Goal: Check status: Check status

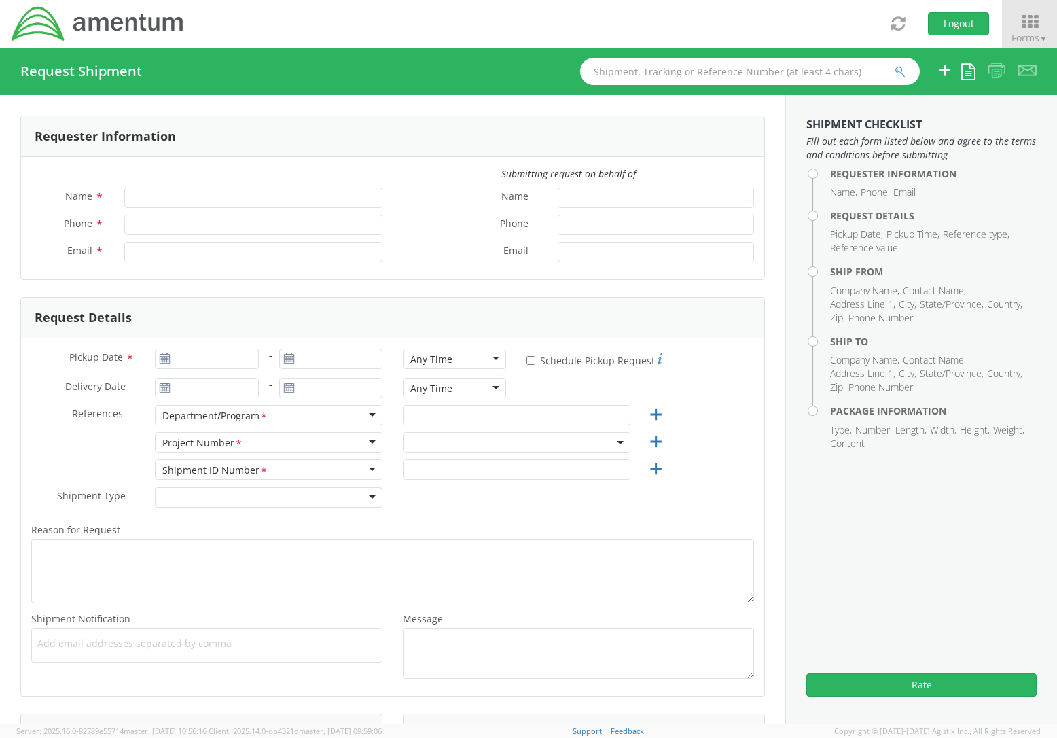
type input "[PERSON_NAME]"
type input "+1-817-224-7489"
type input "jason.champagne2@amentum.com"
select select "OVHD.600294.PURCH"
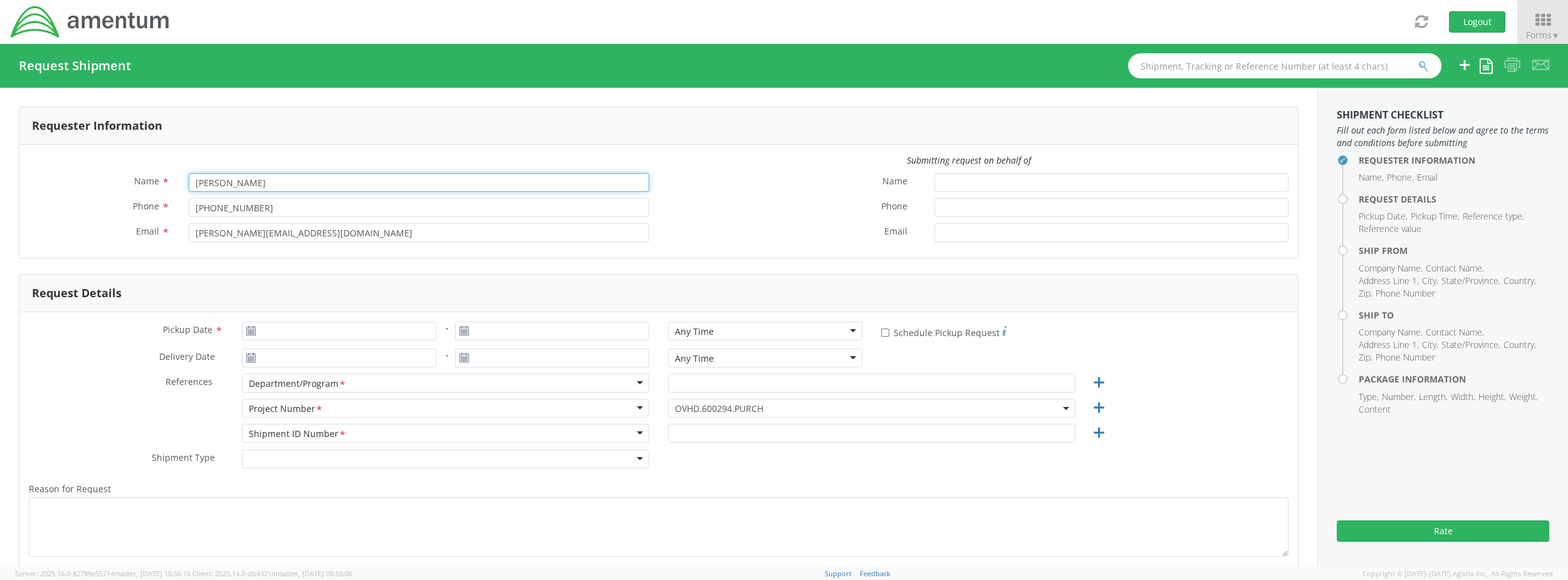
drag, startPoint x: 357, startPoint y: 190, endPoint x: 138, endPoint y: 183, distance: 219.1
click at [138, 183] on div "Name * Jason Champagne" at bounding box center [339, 183] width 639 height 18
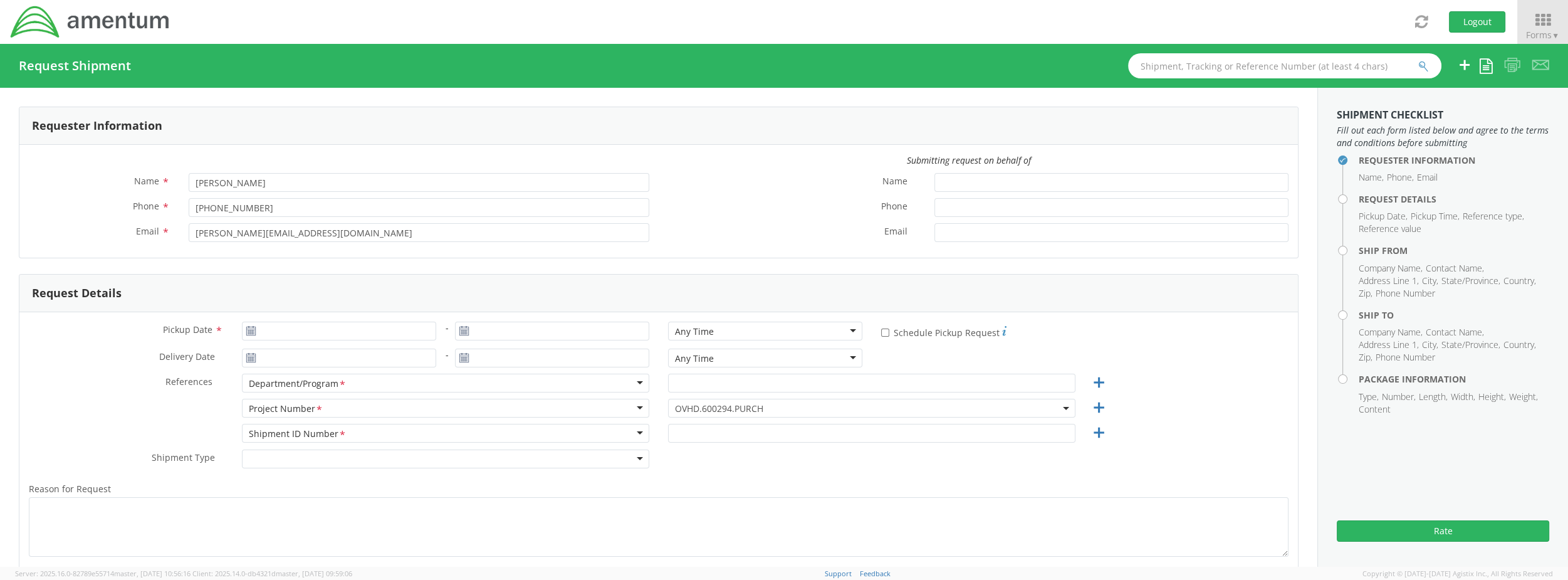
click at [439, 199] on div "Name * Jason Champagne Phone * +1-817-224-7489 Email * jason.champagne2@amentum…" at bounding box center [339, 211] width 639 height 76
drag, startPoint x: 446, startPoint y: 209, endPoint x: 107, endPoint y: 172, distance: 341.0
click at [107, 173] on div "Name * Jason Champagne Phone * +1-817-224-7489 Email * jason.champagne2@amentum…" at bounding box center [339, 211] width 639 height 76
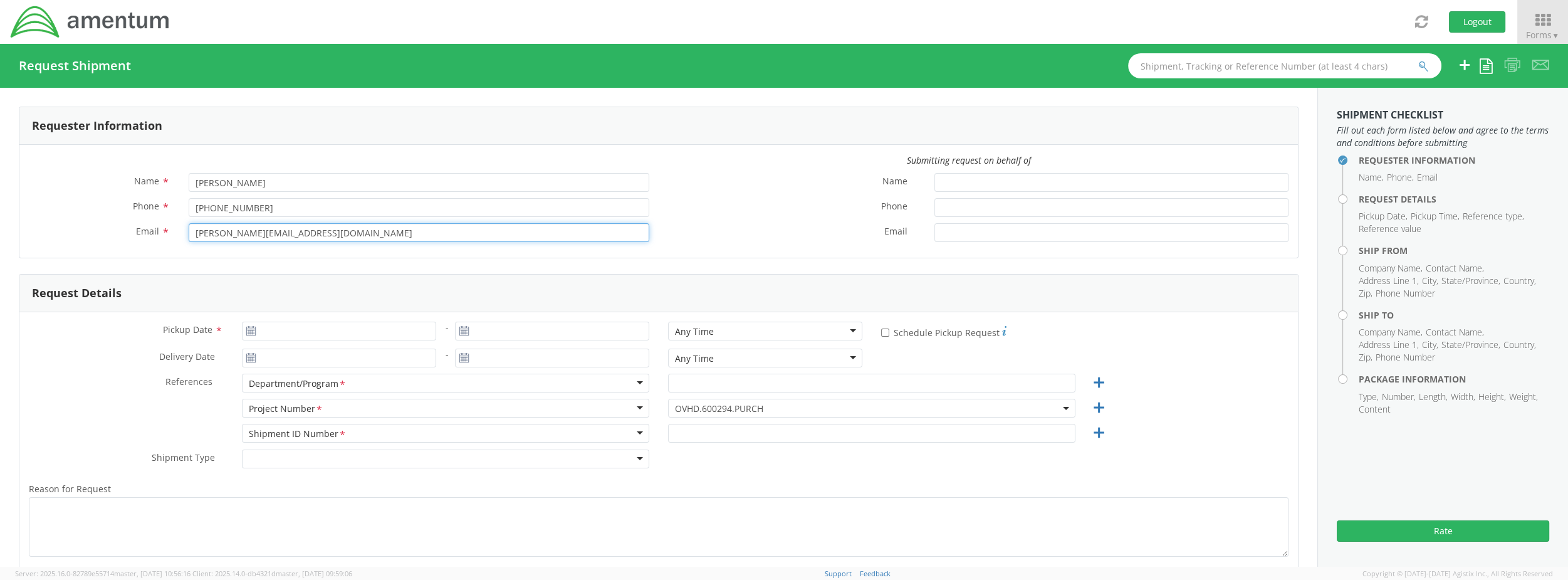
drag, startPoint x: 360, startPoint y: 238, endPoint x: 84, endPoint y: 231, distance: 276.1
click at [84, 231] on div "Email * jason.champagne2@amentum.com" at bounding box center [339, 232] width 639 height 18
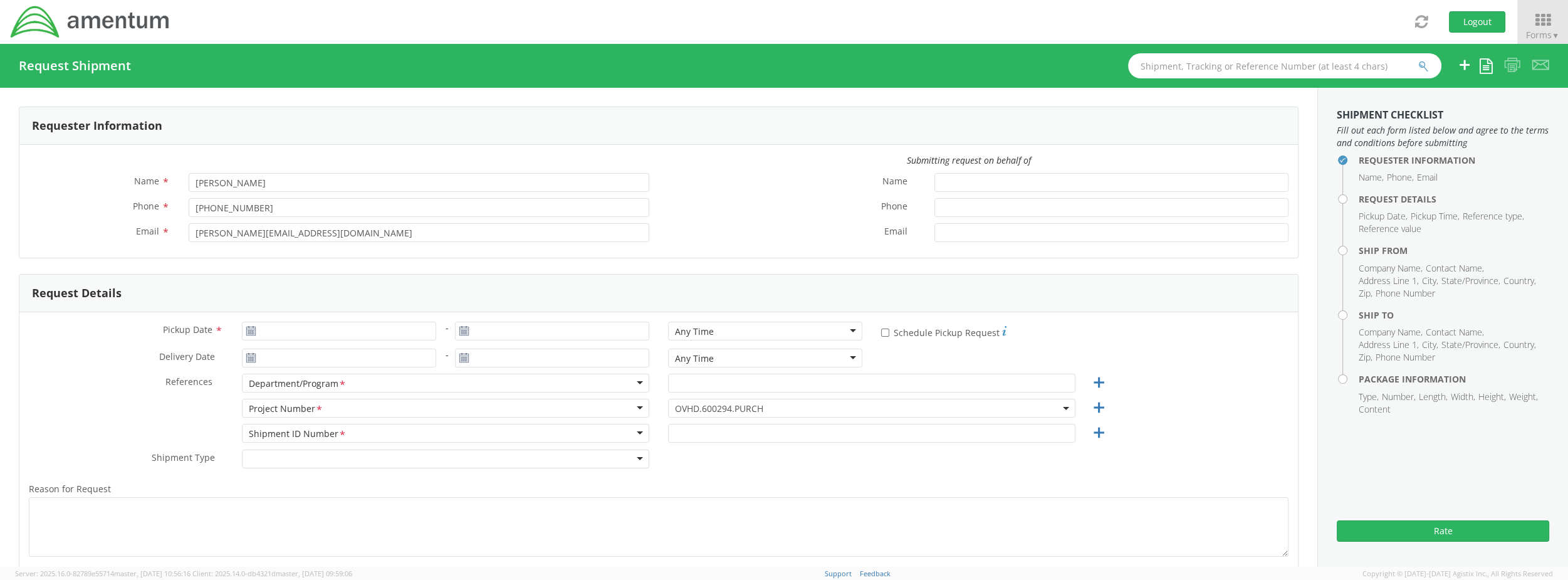
click at [668, 449] on div "Shipment Type * Batch Regular" at bounding box center [659, 461] width 1278 height 25
click at [975, 440] on div "Shipment ID Number <span class="required">*</span> Shipment ID Number * Account…" at bounding box center [659, 435] width 1278 height 25
click at [790, 412] on span "OVHD.600294.PURCH" at bounding box center [872, 408] width 394 height 12
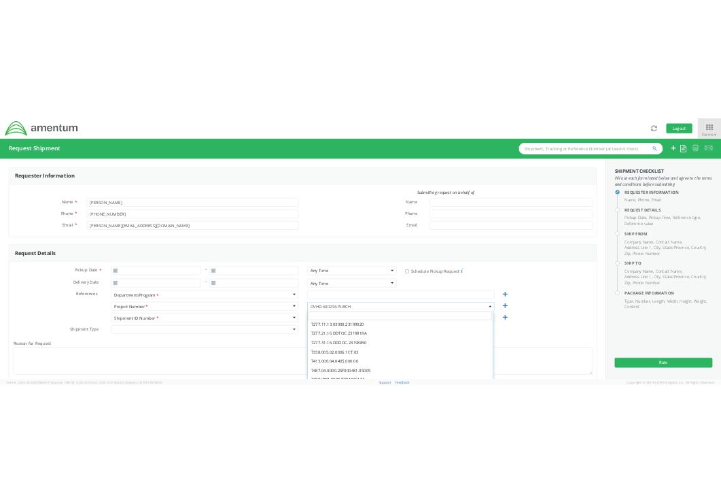
scroll to position [494, 0]
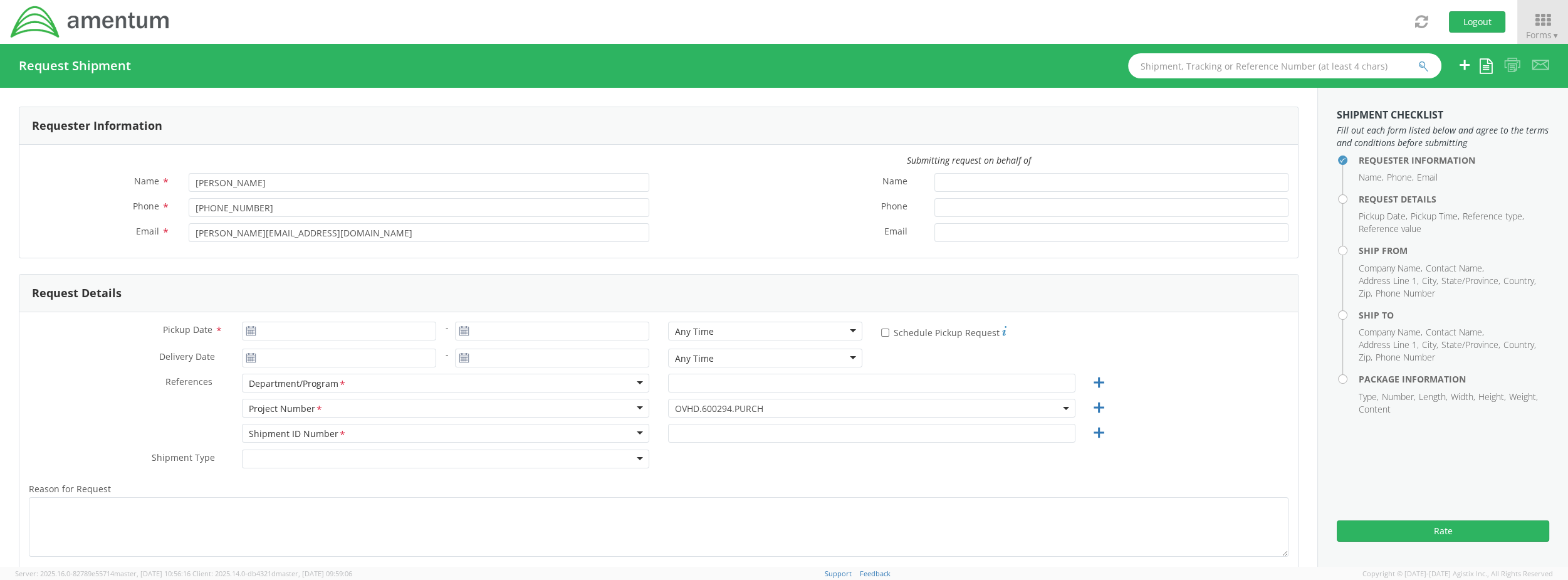
click at [975, 408] on div "Project Number <span class="required">*</span> Project Number * Account Type Ac…" at bounding box center [659, 410] width 1278 height 25
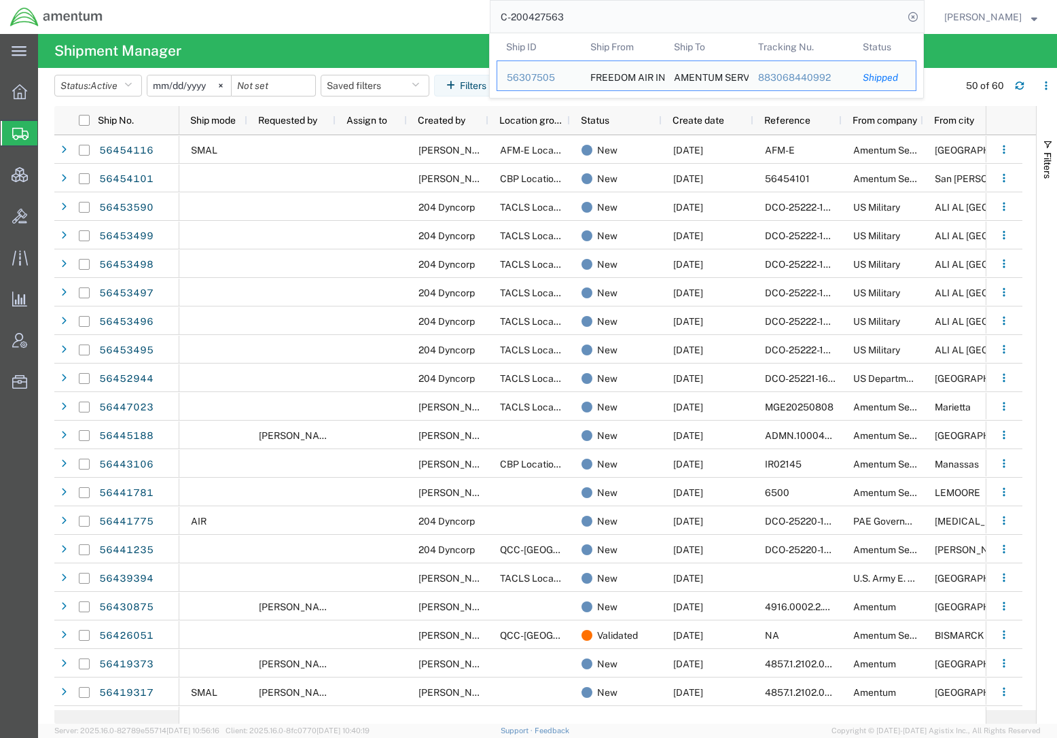
click at [468, 19] on div "C-200427563 Ship ID Ship From Ship To Tracking Nu. Status Ship ID 56307505 Ship…" at bounding box center [519, 17] width 812 height 34
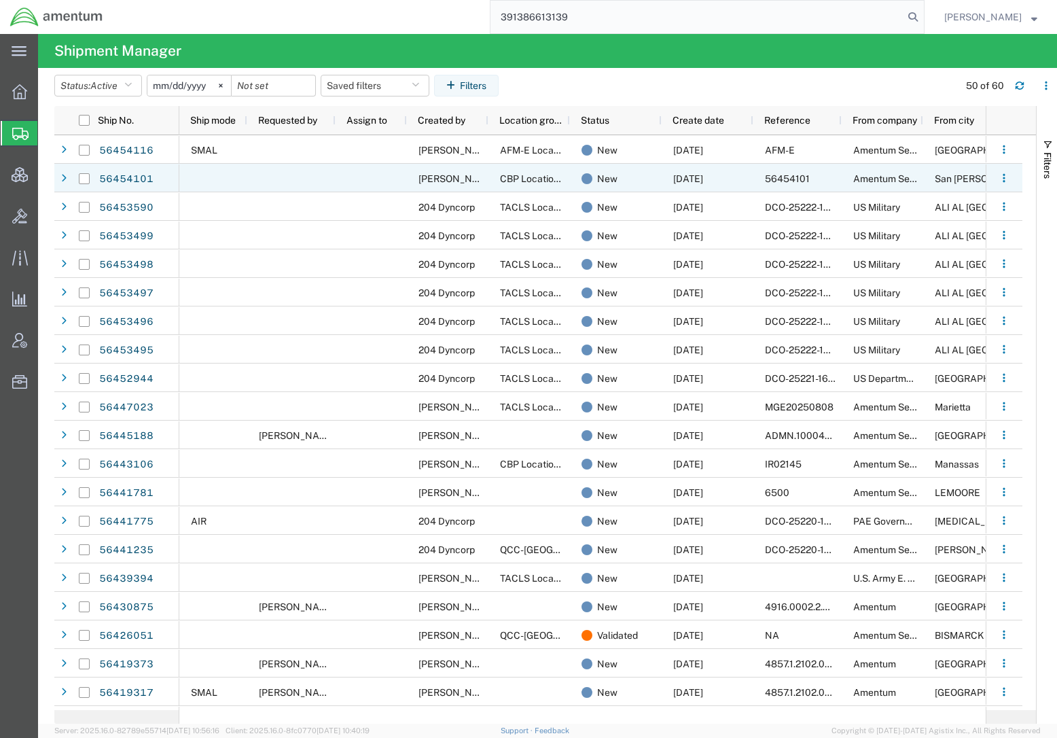
type input "391386613139"
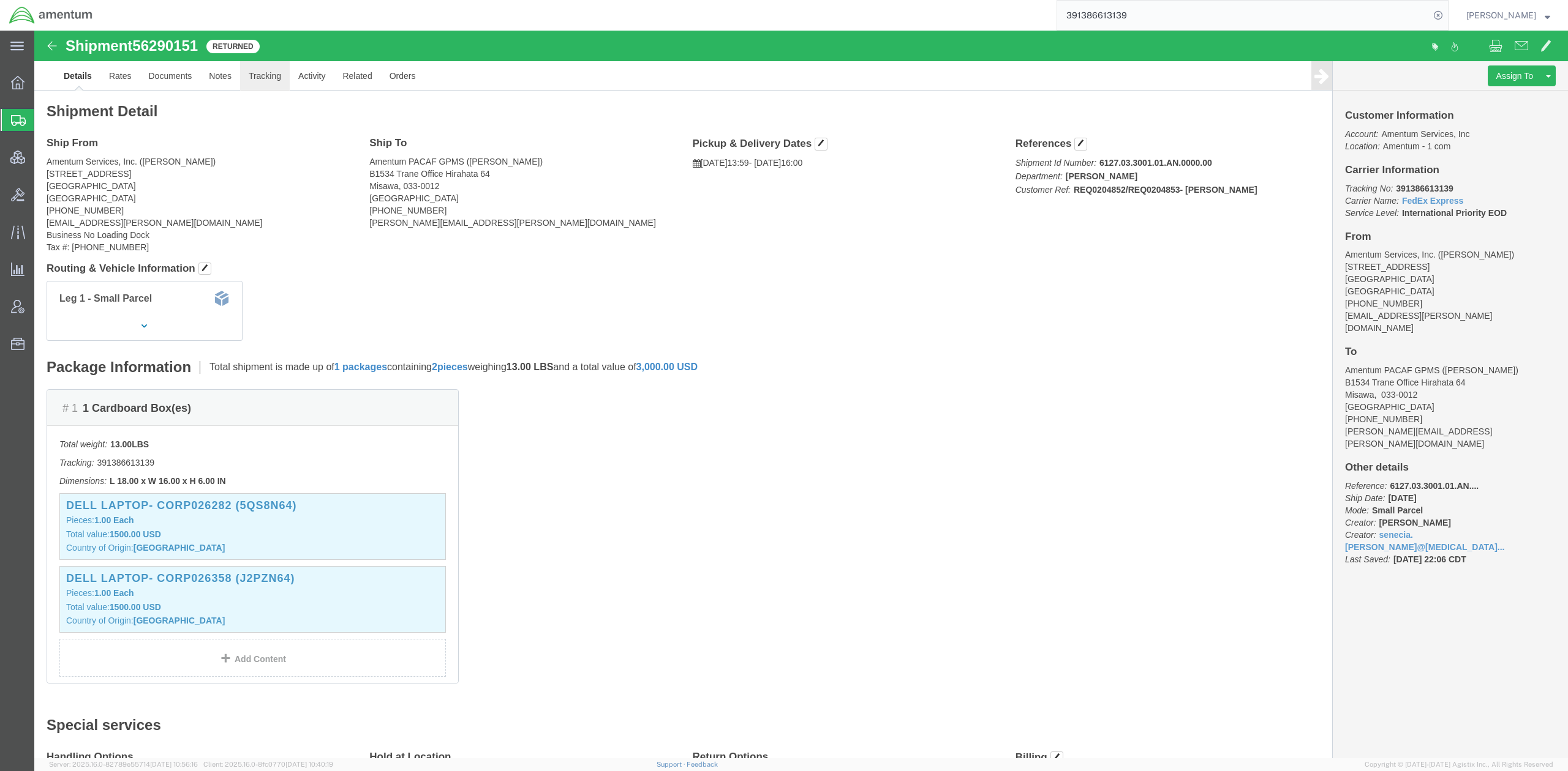
click link "Tracking"
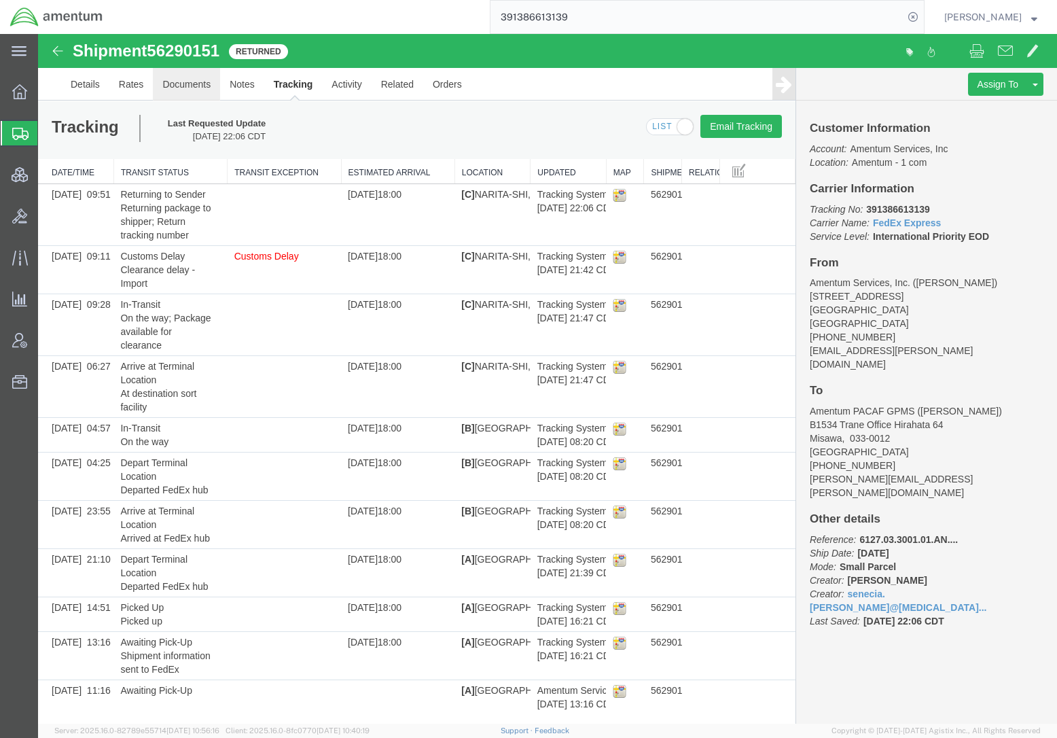
click at [177, 85] on link "Documents" at bounding box center [186, 84] width 67 height 33
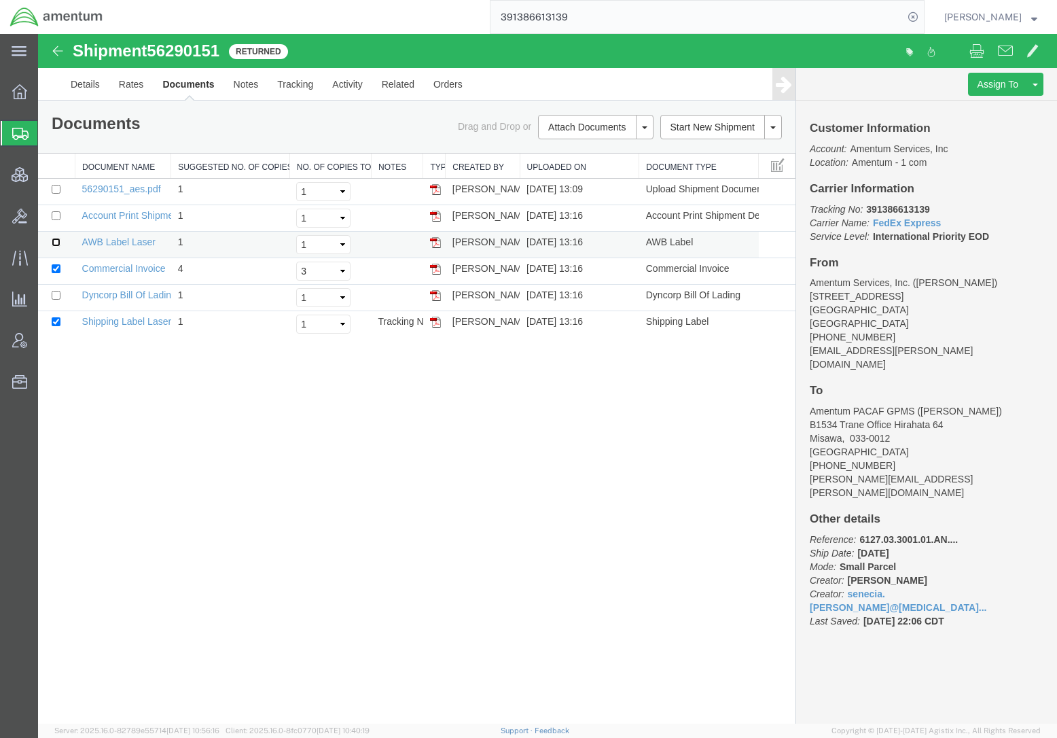
click at [55, 245] on input "checkbox" at bounding box center [56, 242] width 9 height 9
checkbox input "true"
drag, startPoint x: 308, startPoint y: 270, endPoint x: 309, endPoint y: 277, distance: 7.5
click at [308, 270] on select "Select 1 2 3 4 5" at bounding box center [323, 271] width 54 height 19
select select "1"
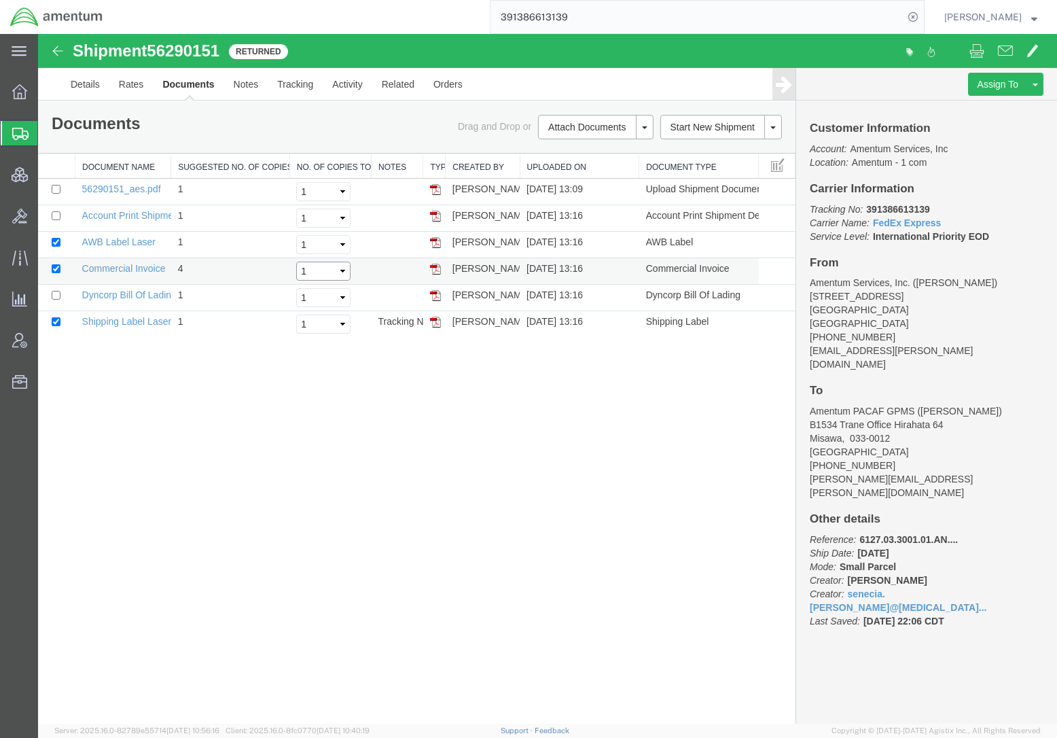
click at [296, 262] on select "Select 1 2 3 4 5" at bounding box center [323, 271] width 54 height 19
drag, startPoint x: 55, startPoint y: 199, endPoint x: 57, endPoint y: 189, distance: 10.4
click at [55, 197] on td at bounding box center [56, 192] width 37 height 27
click at [57, 189] on input "checkbox" at bounding box center [56, 189] width 9 height 9
click at [579, 153] on link "Print Documents" at bounding box center [594, 150] width 118 height 20
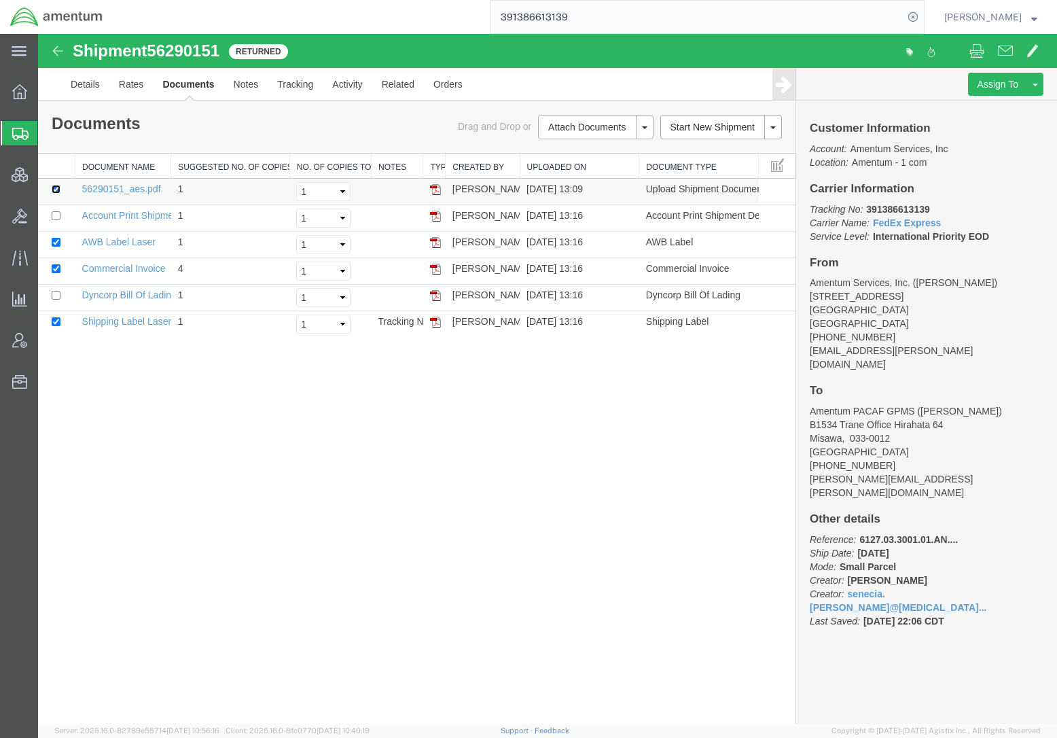
click at [54, 186] on input "checkbox" at bounding box center [56, 189] width 9 height 9
checkbox input "false"
click at [556, 144] on link "Print Documents" at bounding box center [594, 150] width 118 height 20
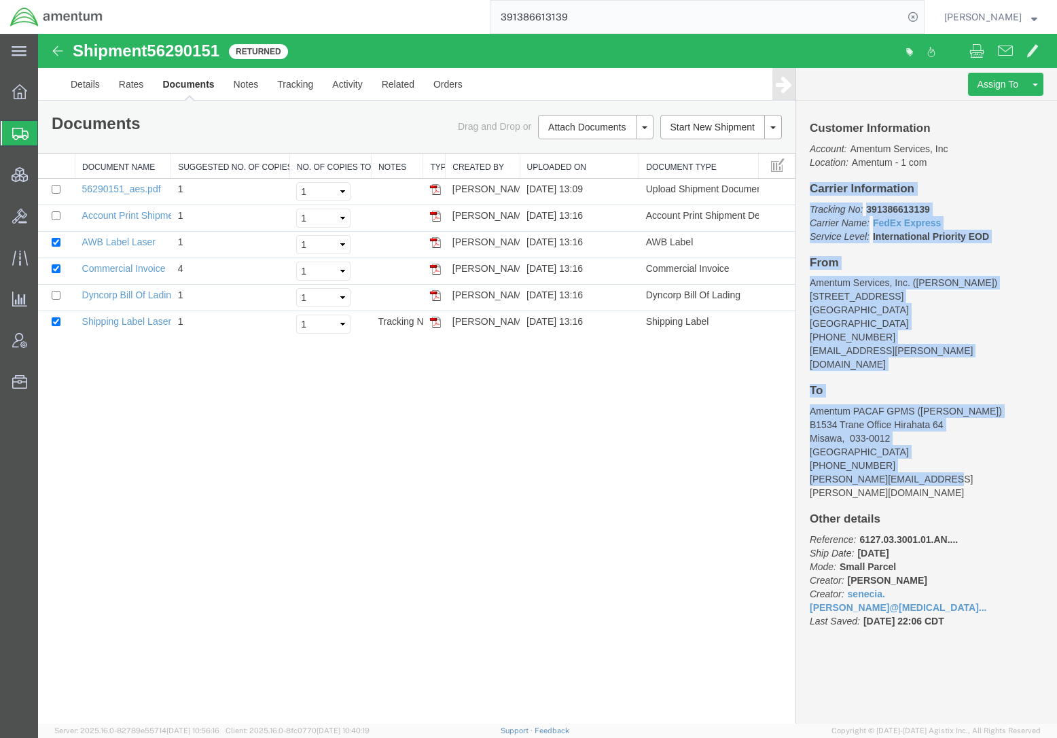
drag, startPoint x: 810, startPoint y: 190, endPoint x: 976, endPoint y: 466, distance: 321.3
click at [976, 466] on div "Customer Information Account: Amentum Services, Inc Location: Amentum - 1 com C…" at bounding box center [927, 382] width 261 height 562
copy div "Carrier Information Tracking No: 391386613139 Carrier Name: FedEx Express FedEx…"
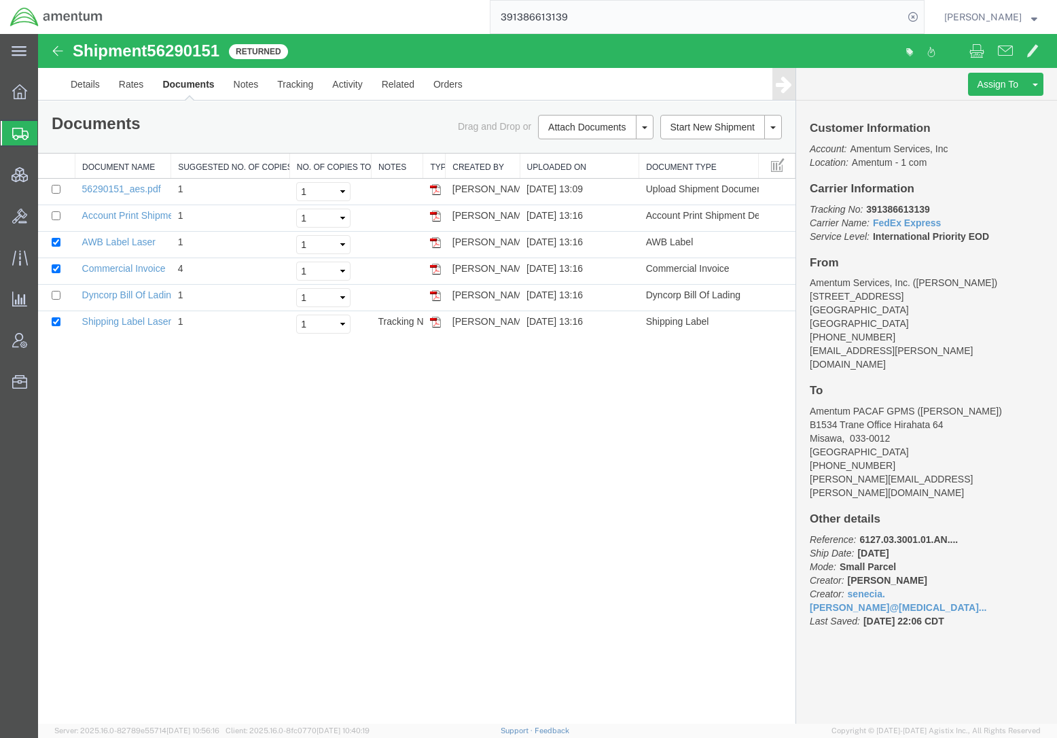
click at [143, 449] on div "Shipment 56290151 6 of 6 Returned Details Rates Documents Notes Tracking Activi…" at bounding box center [547, 379] width 1019 height 690
click at [92, 90] on link "Details" at bounding box center [85, 84] width 48 height 33
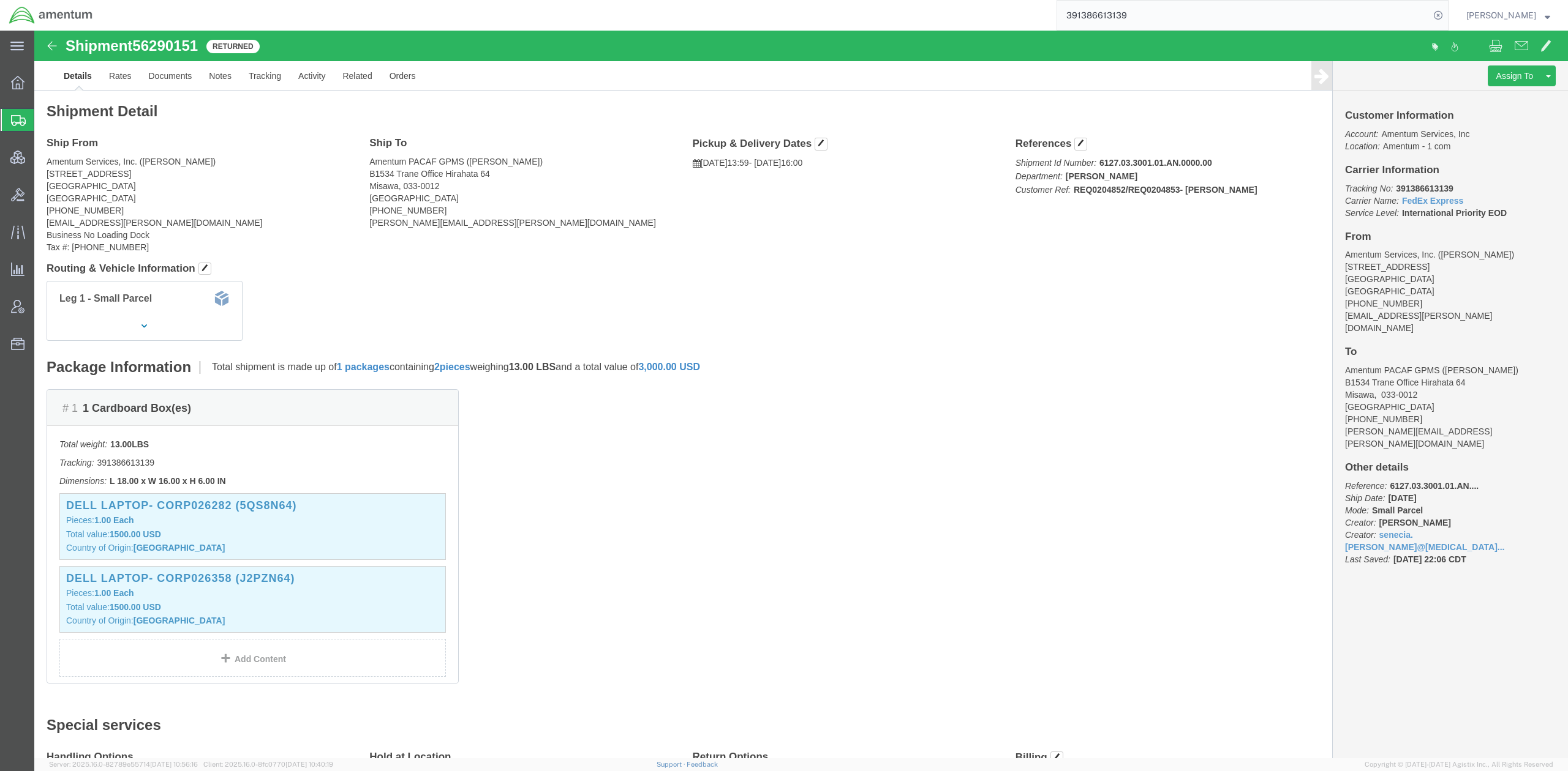
drag, startPoint x: 976, startPoint y: 115, endPoint x: 1226, endPoint y: 161, distance: 254.2
click div "References Shipment Id Number: 6127.03.3001.01.AN.0000.00 Department: [PERSON_N…"
copy div "References Shipment Id Number: 6127.03.3001.01.AN.0000.00 Department: [PERSON_N…"
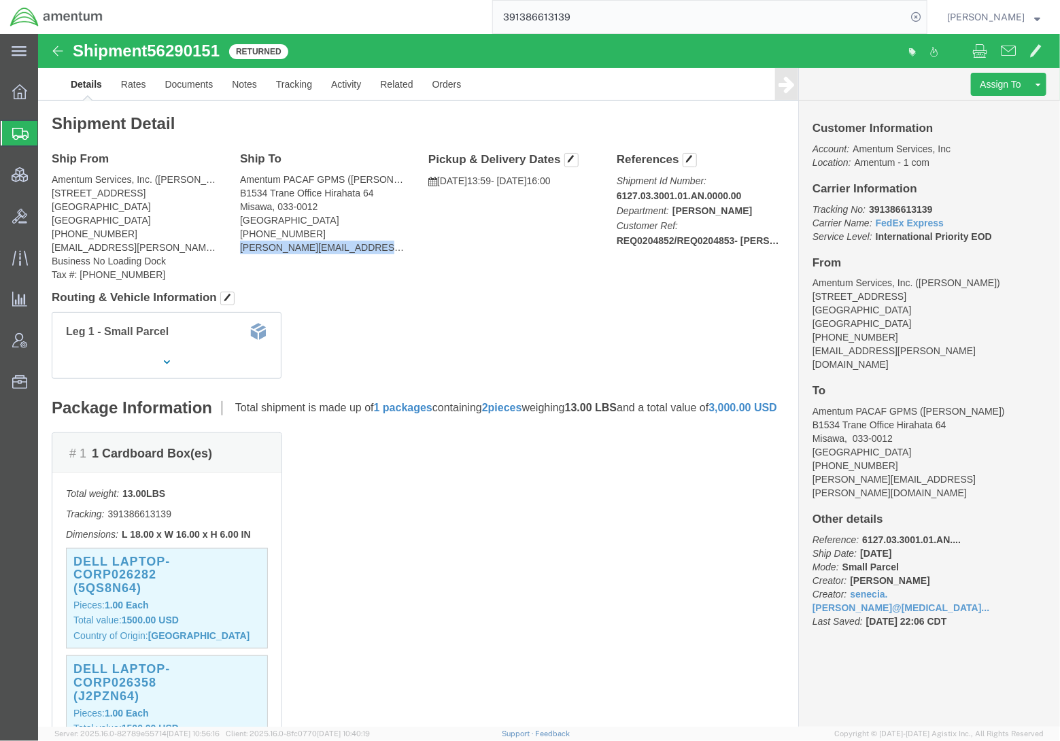
drag, startPoint x: 337, startPoint y: 214, endPoint x: 198, endPoint y: 217, distance: 138.7
click div "Ship To Amentum PACAF GPMS ([PERSON_NAME]) B1534 Trane Office Hirahata 64 Misaw…"
copy address "[PERSON_NAME][EMAIL_ADDRESS][PERSON_NAME][DOMAIN_NAME]"
click button "button"
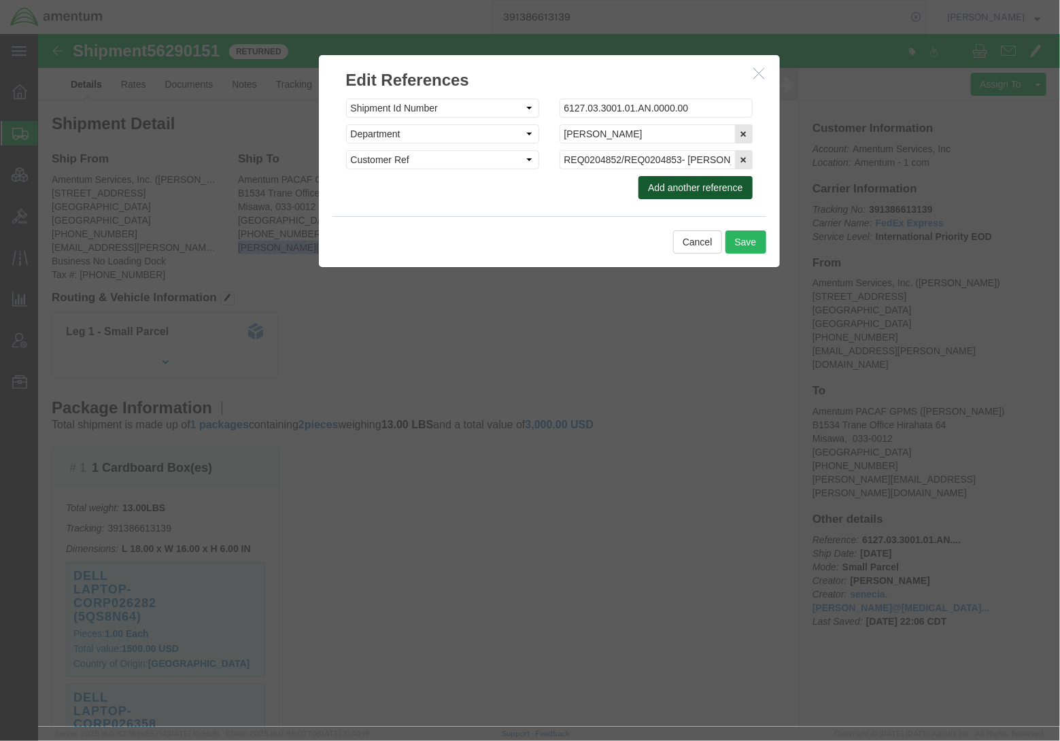
click button "Add another reference"
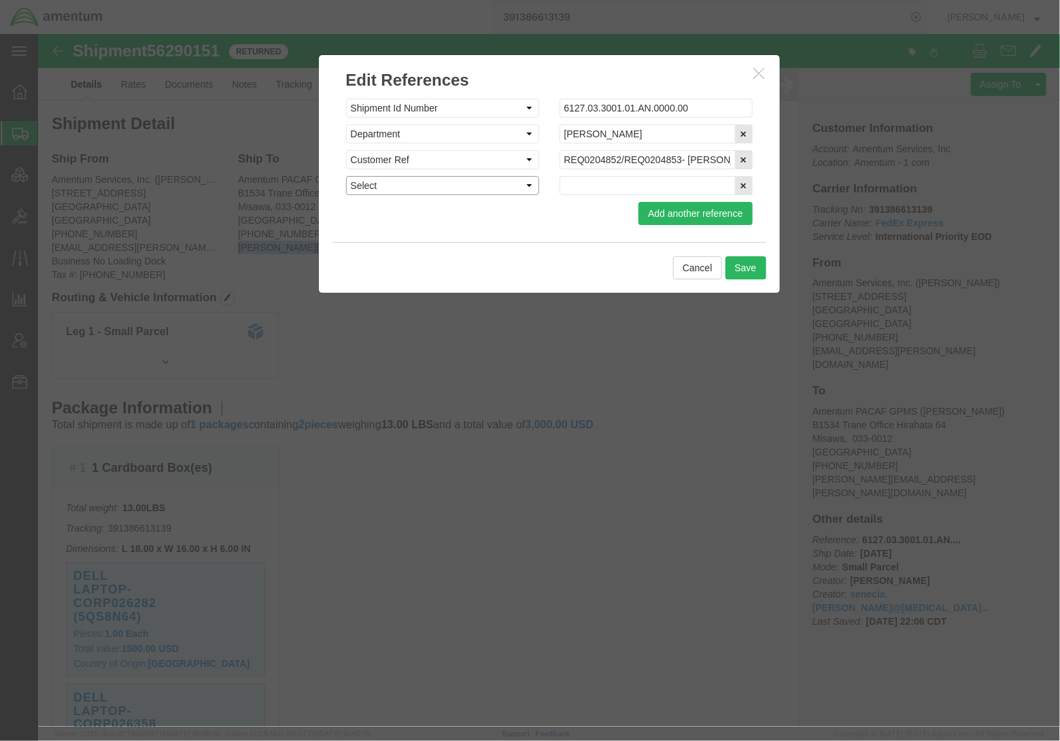
click select "Select Account Type Activity ID Airline Appointment Number ASN Batch Request # …"
select select "SHIPMENTIDNUM"
click select "Select Account Type Activity ID Airline Appointment Number ASN Batch Request # …"
click input "text"
paste input "678626659167"
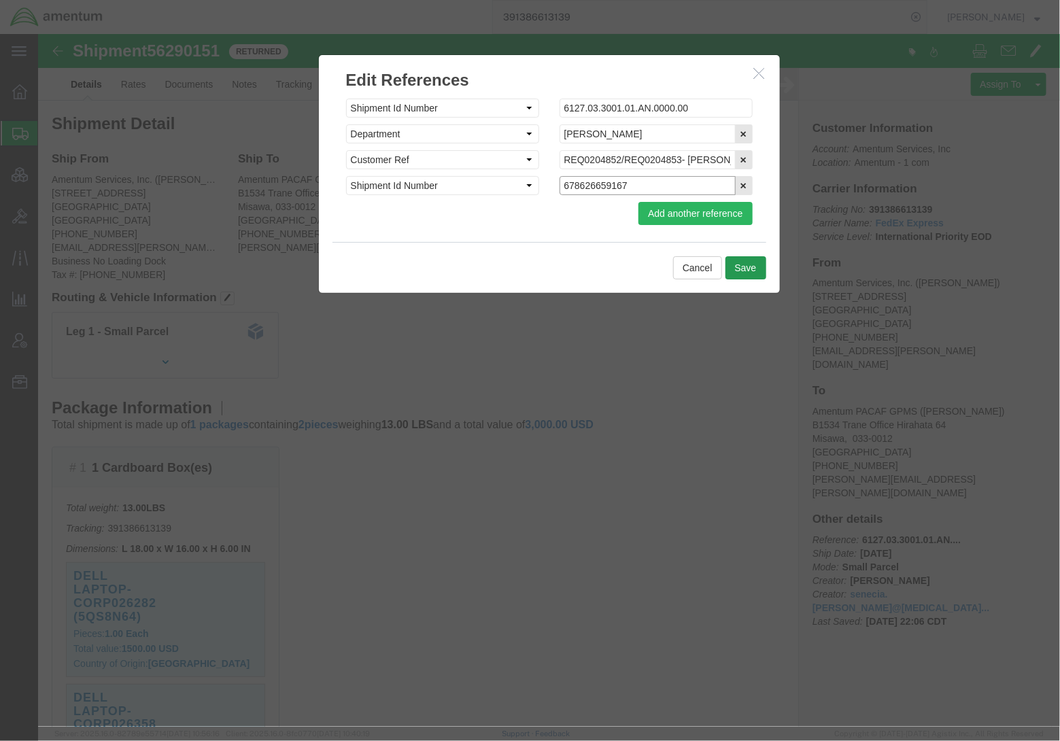
type input "678626659167"
click button "Save"
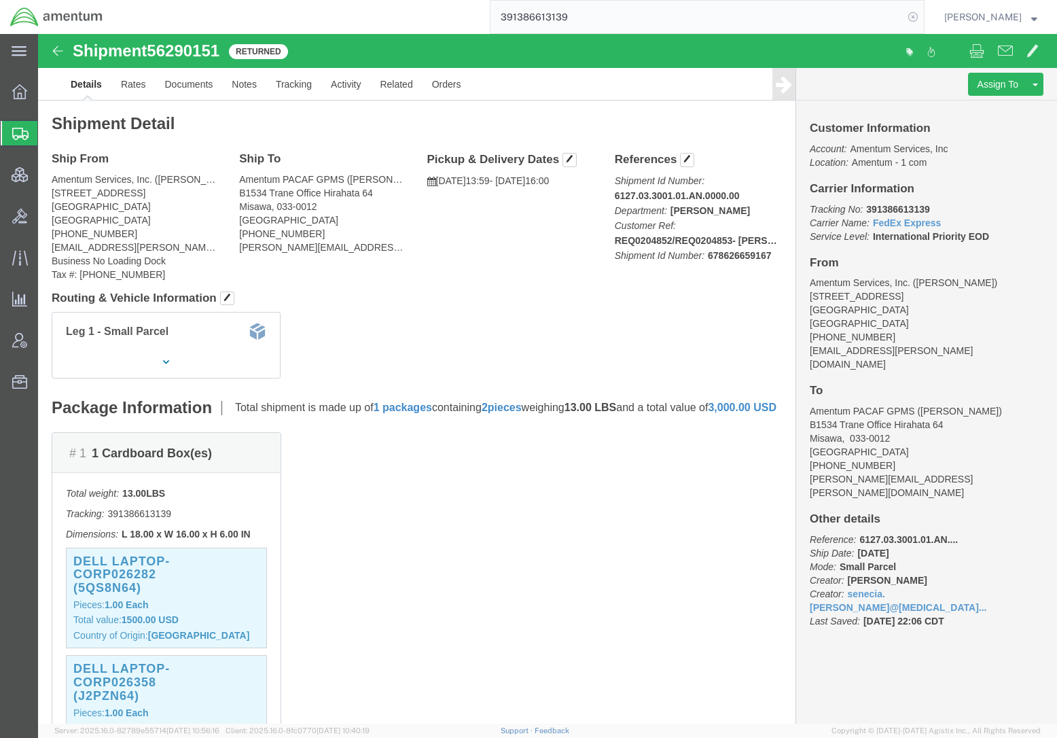
click at [913, 20] on icon at bounding box center [913, 16] width 19 height 19
click at [48, 133] on span "Shipments" at bounding box center [42, 133] width 11 height 27
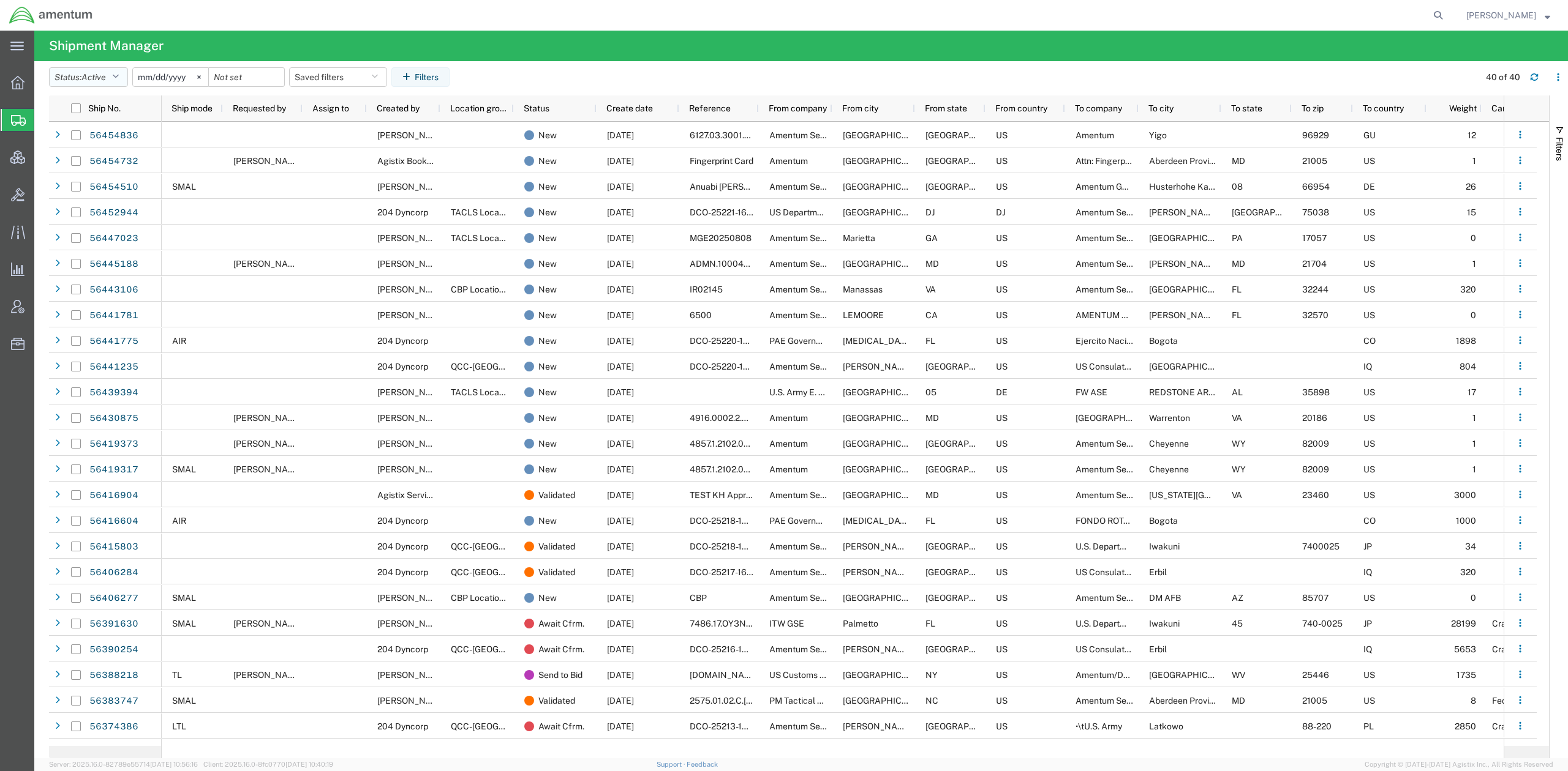
click at [115, 79] on icon "button" at bounding box center [114, 77] width 6 height 9
click at [91, 215] on span "Delivered" at bounding box center [121, 216] width 142 height 19
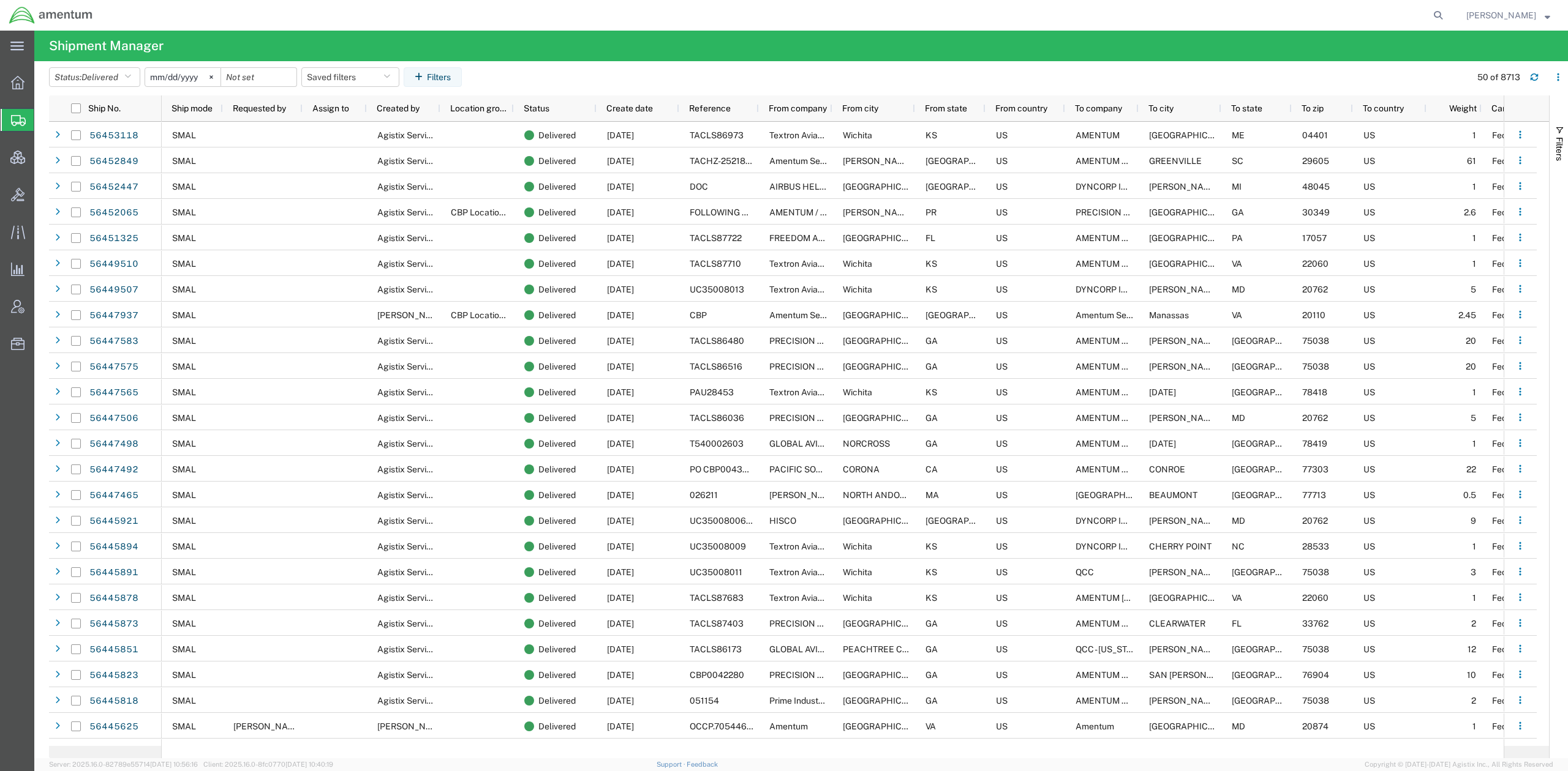
click at [194, 77] on input "[DATE]" at bounding box center [183, 77] width 76 height 18
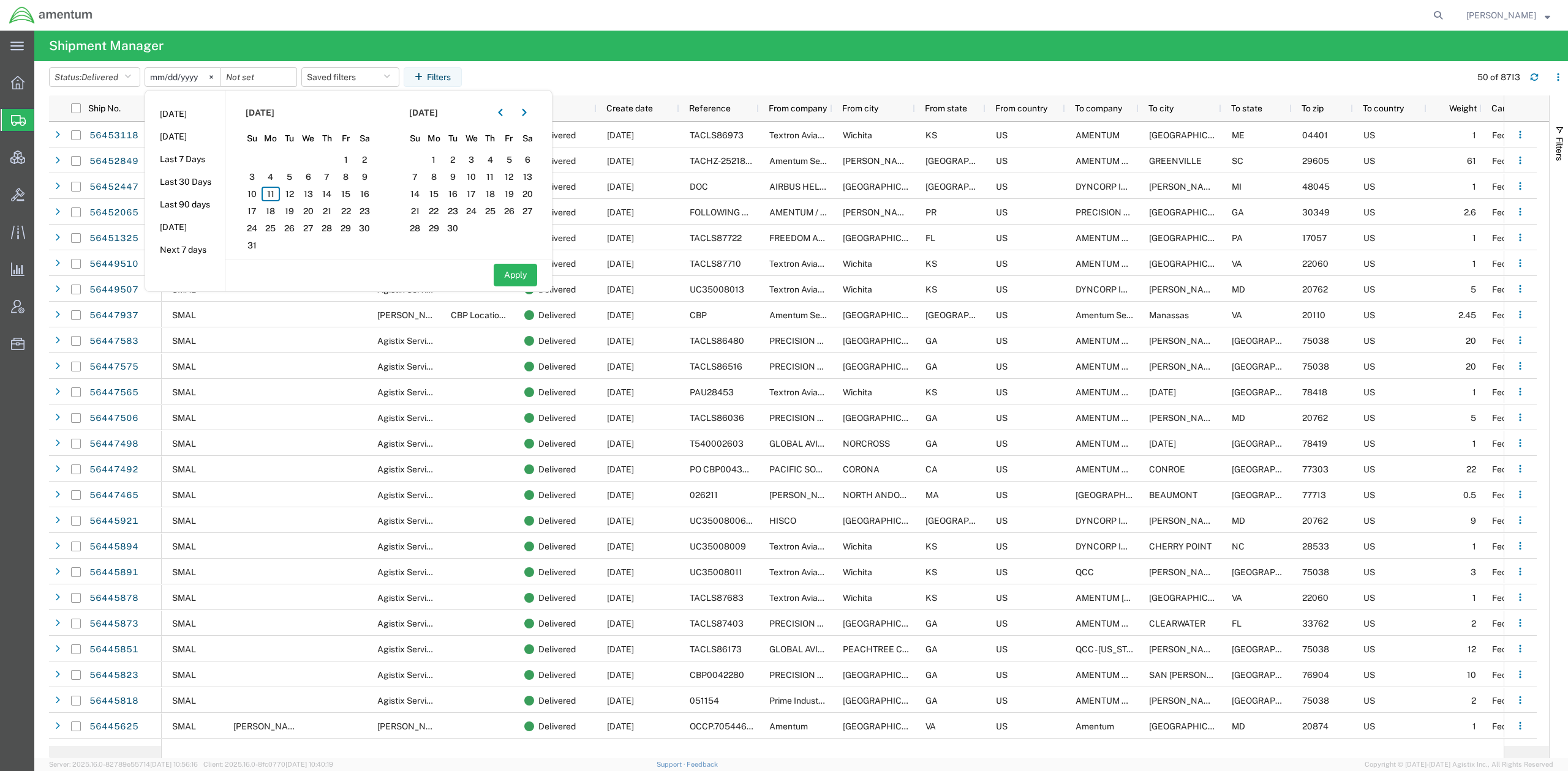
click at [155, 77] on input "[DATE]" at bounding box center [183, 77] width 76 height 18
click at [246, 79] on input "date" at bounding box center [259, 77] width 76 height 18
click at [273, 194] on span "11" at bounding box center [270, 194] width 19 height 14
click at [517, 272] on button "Apply" at bounding box center [515, 275] width 43 height 23
type input "[DATE]"
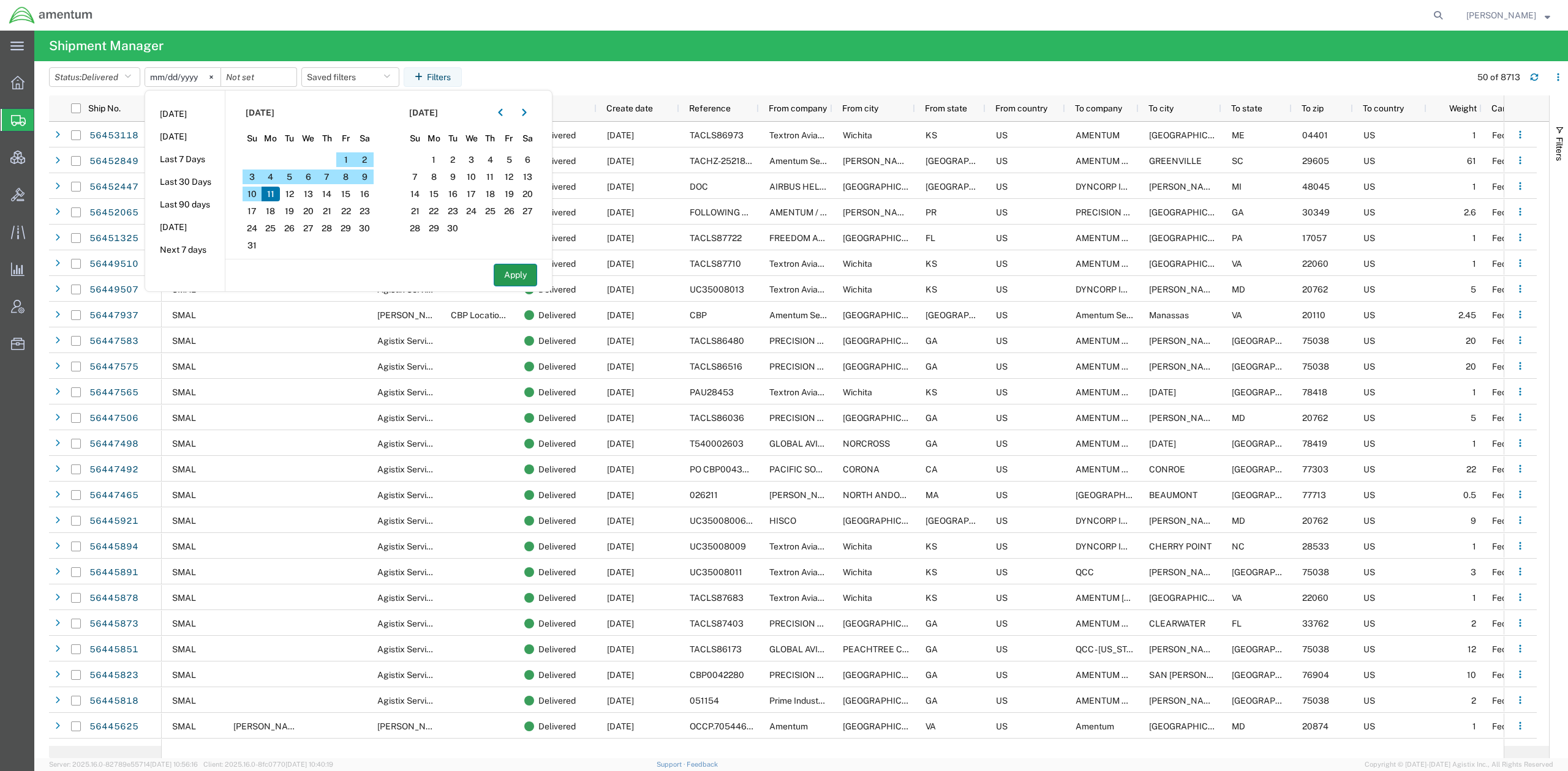
type input "[DATE]"
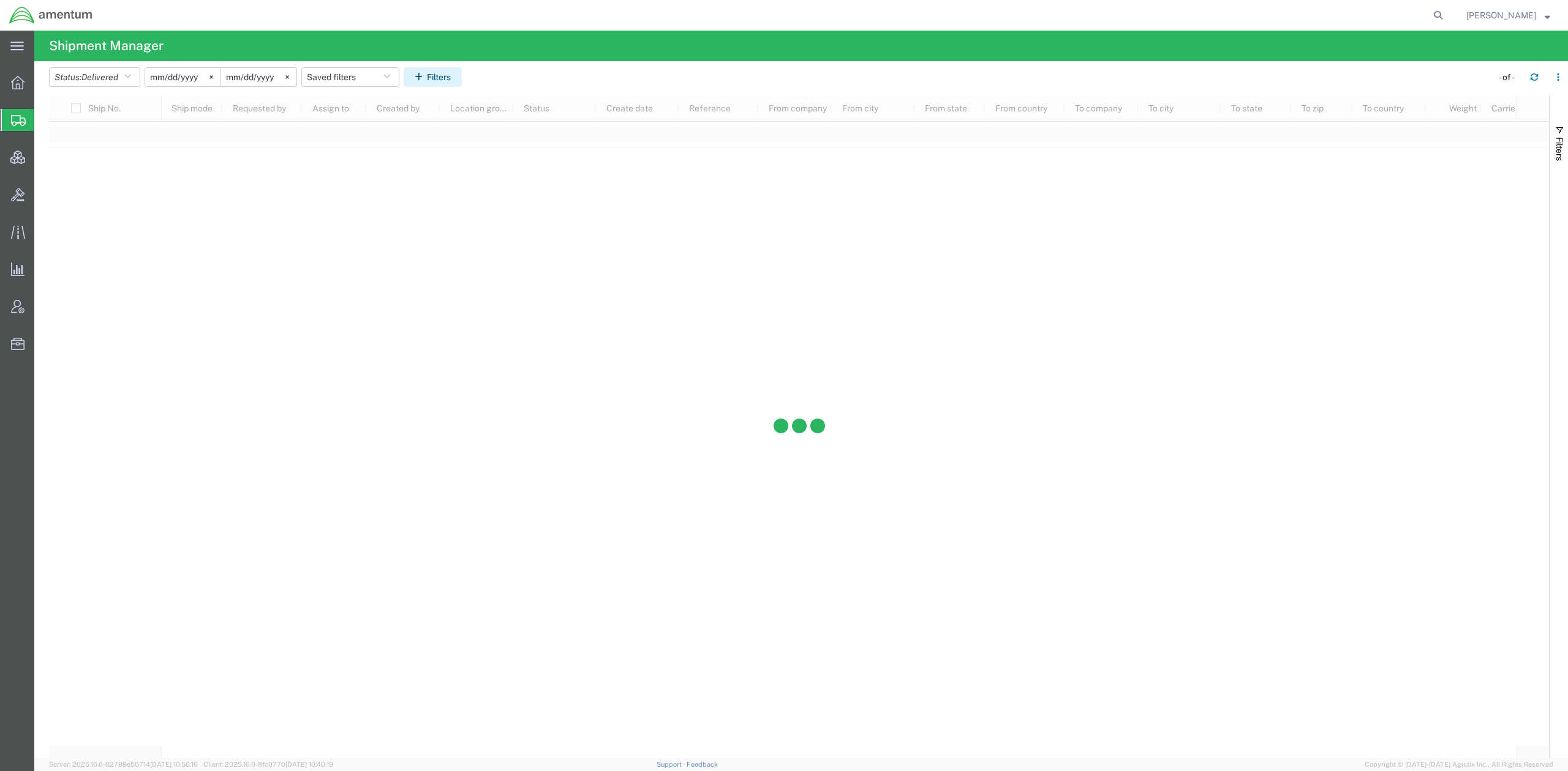
click at [457, 83] on button "Filters" at bounding box center [433, 77] width 59 height 20
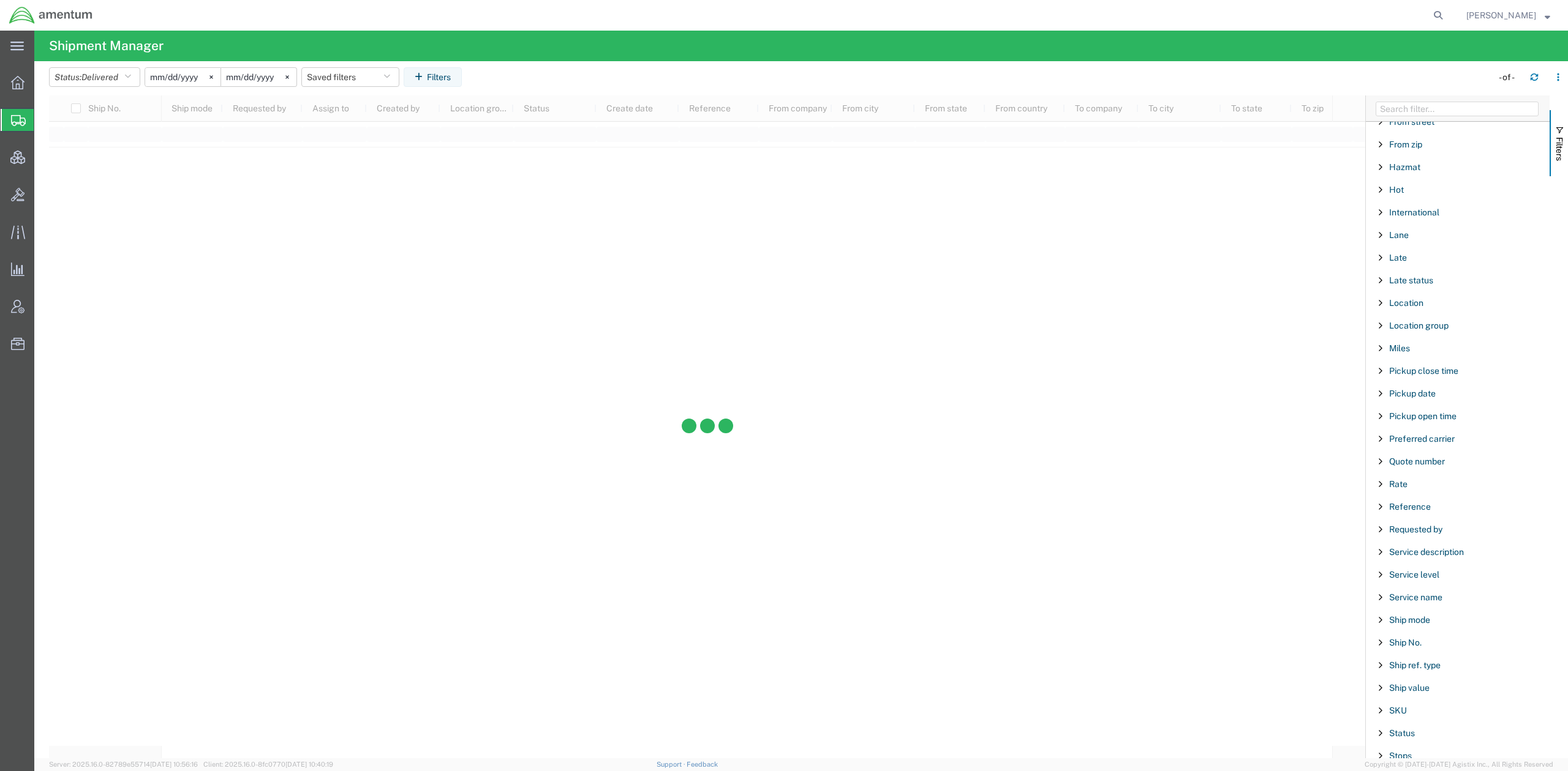
scroll to position [544, 0]
click at [953, 500] on span "Reference" at bounding box center [1409, 494] width 41 height 10
click at [953, 554] on input "Filter Value" at bounding box center [1462, 547] width 160 height 14
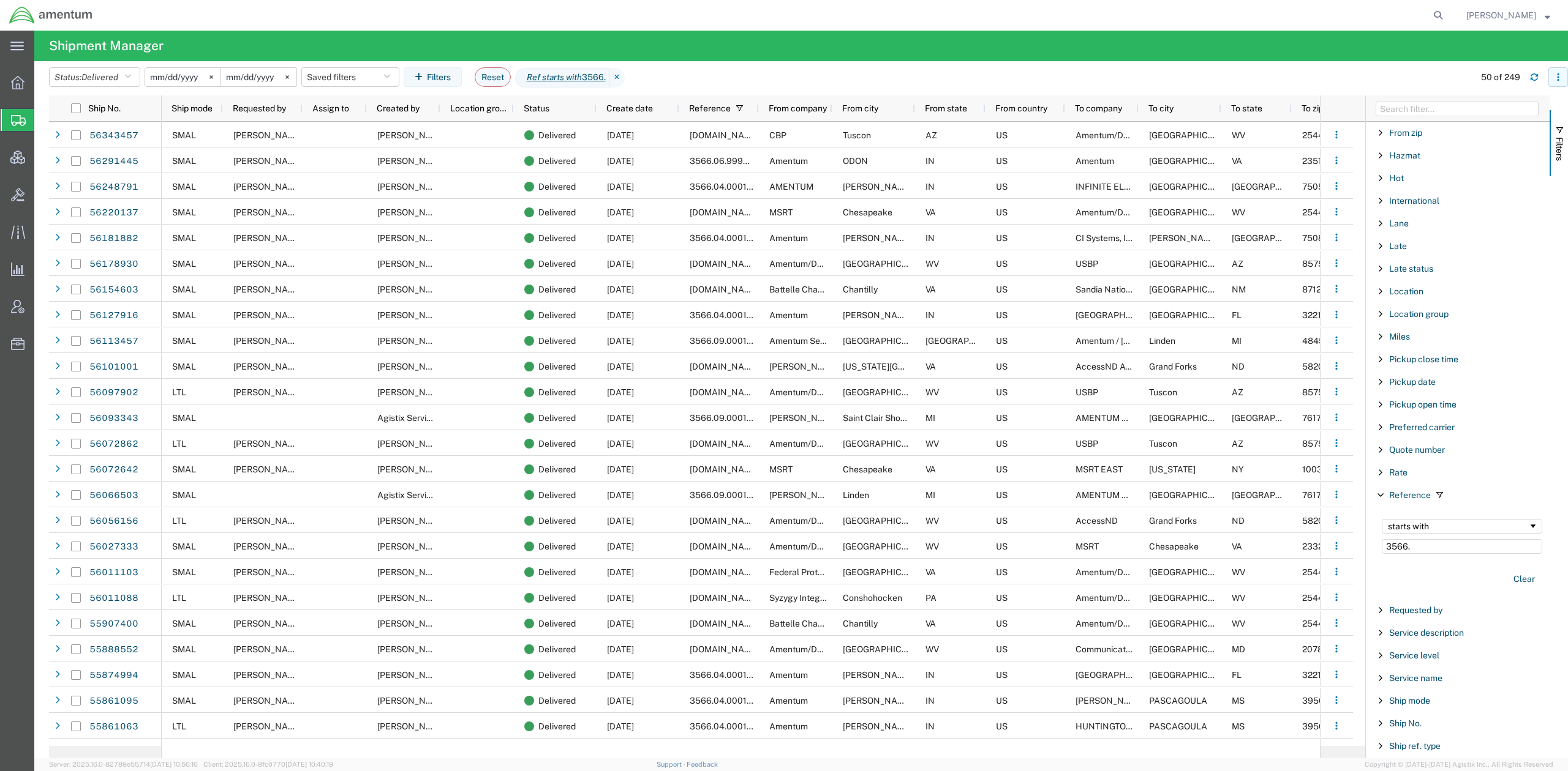
type input "3566."
click at [953, 78] on icon "button" at bounding box center [1558, 77] width 9 height 9
click at [953, 108] on div "Download" at bounding box center [1493, 110] width 68 height 24
click at [0, 0] on span "Analyses" at bounding box center [0, 0] width 0 height 0
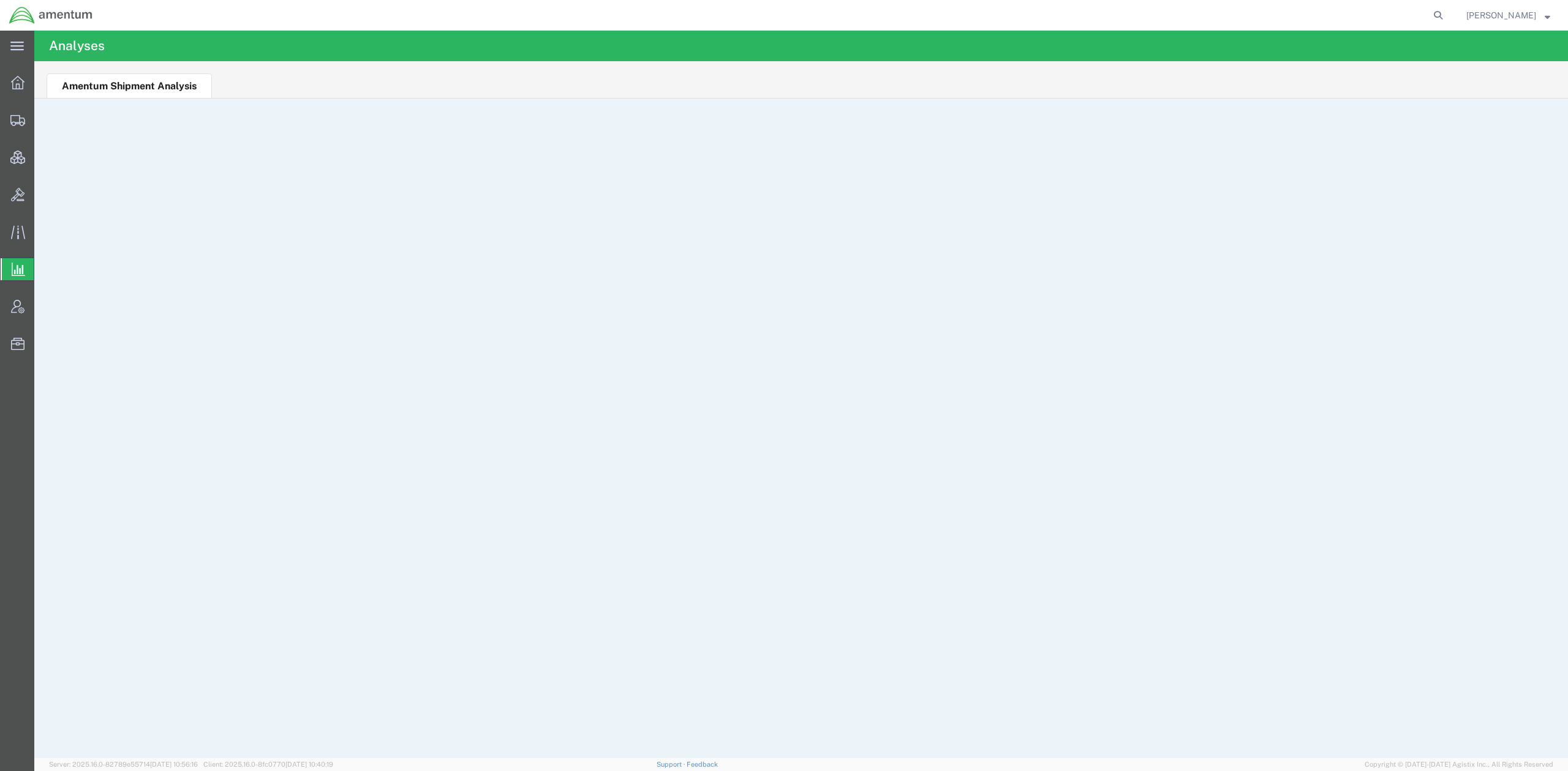
click at [43, 269] on span "Analytics" at bounding box center [38, 268] width 10 height 24
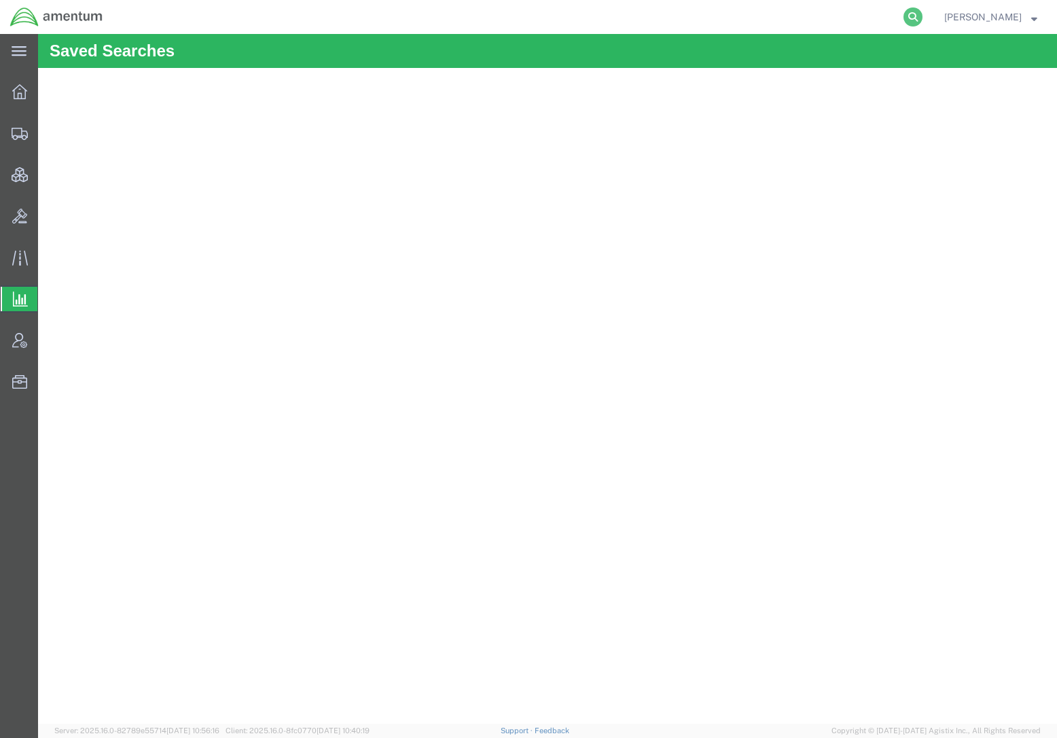
click at [909, 16] on icon at bounding box center [913, 16] width 19 height 19
paste input "282131175866"
type input "282131175866"
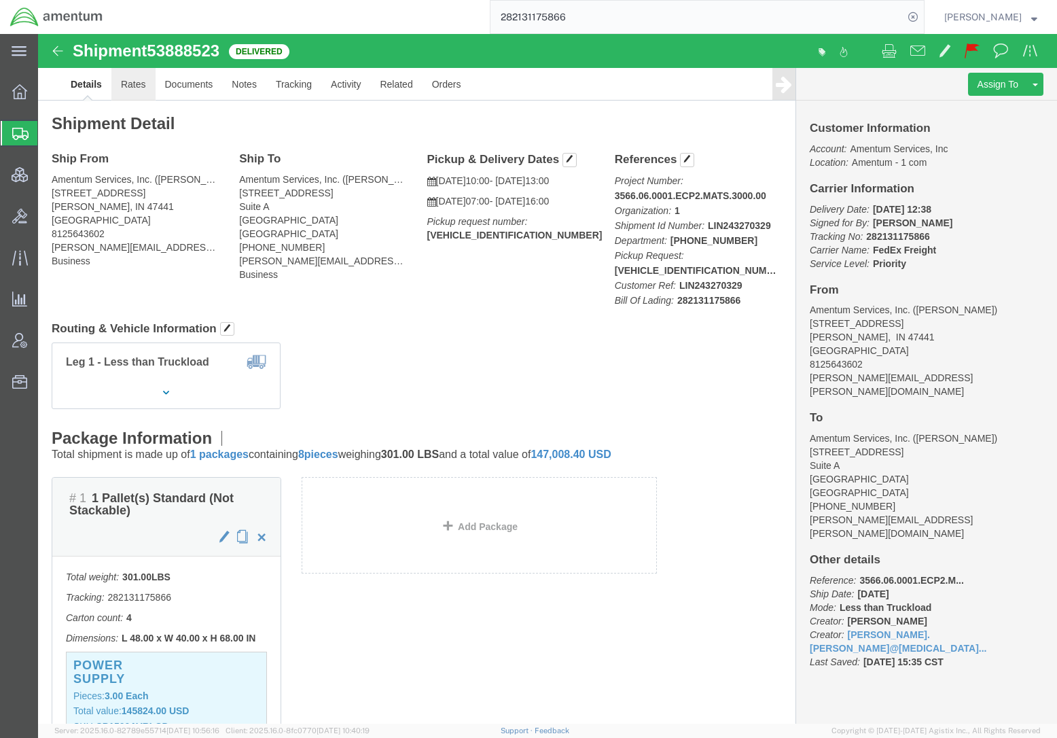
click link "Rates"
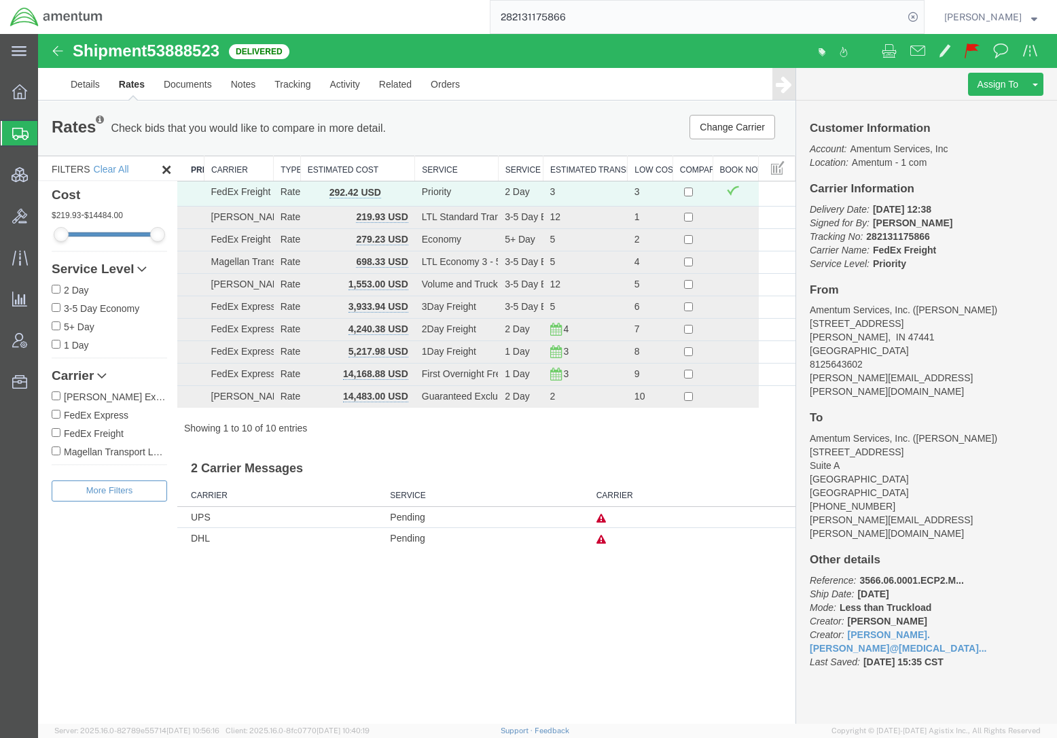
drag, startPoint x: 72, startPoint y: 128, endPoint x: 20, endPoint y: 153, distance: 57.8
click at [48, 128] on span "Shipments" at bounding box center [42, 133] width 11 height 27
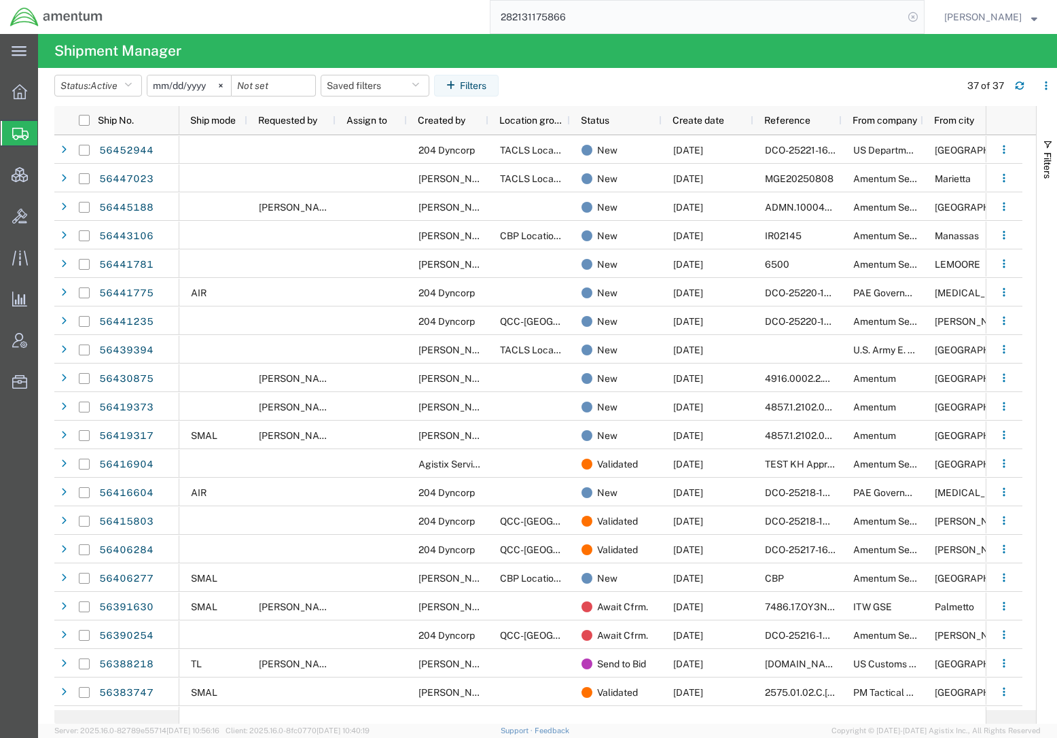
click at [909, 19] on icon at bounding box center [913, 16] width 19 height 19
